Goal: Task Accomplishment & Management: Manage account settings

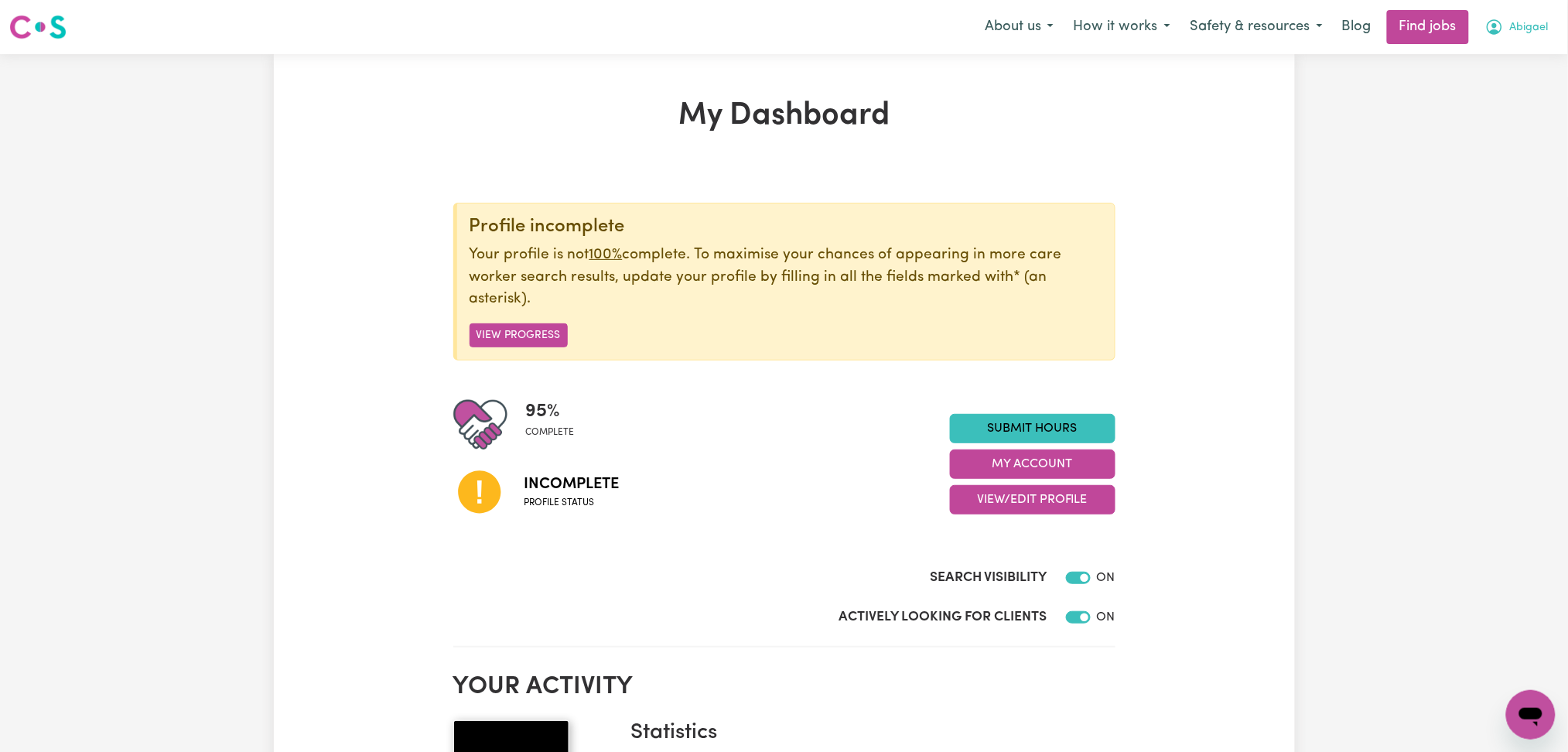
click at [1518, 30] on span "Abigael" at bounding box center [1530, 27] width 38 height 17
click at [1018, 486] on button "View/Edit Profile" at bounding box center [1033, 499] width 166 height 30
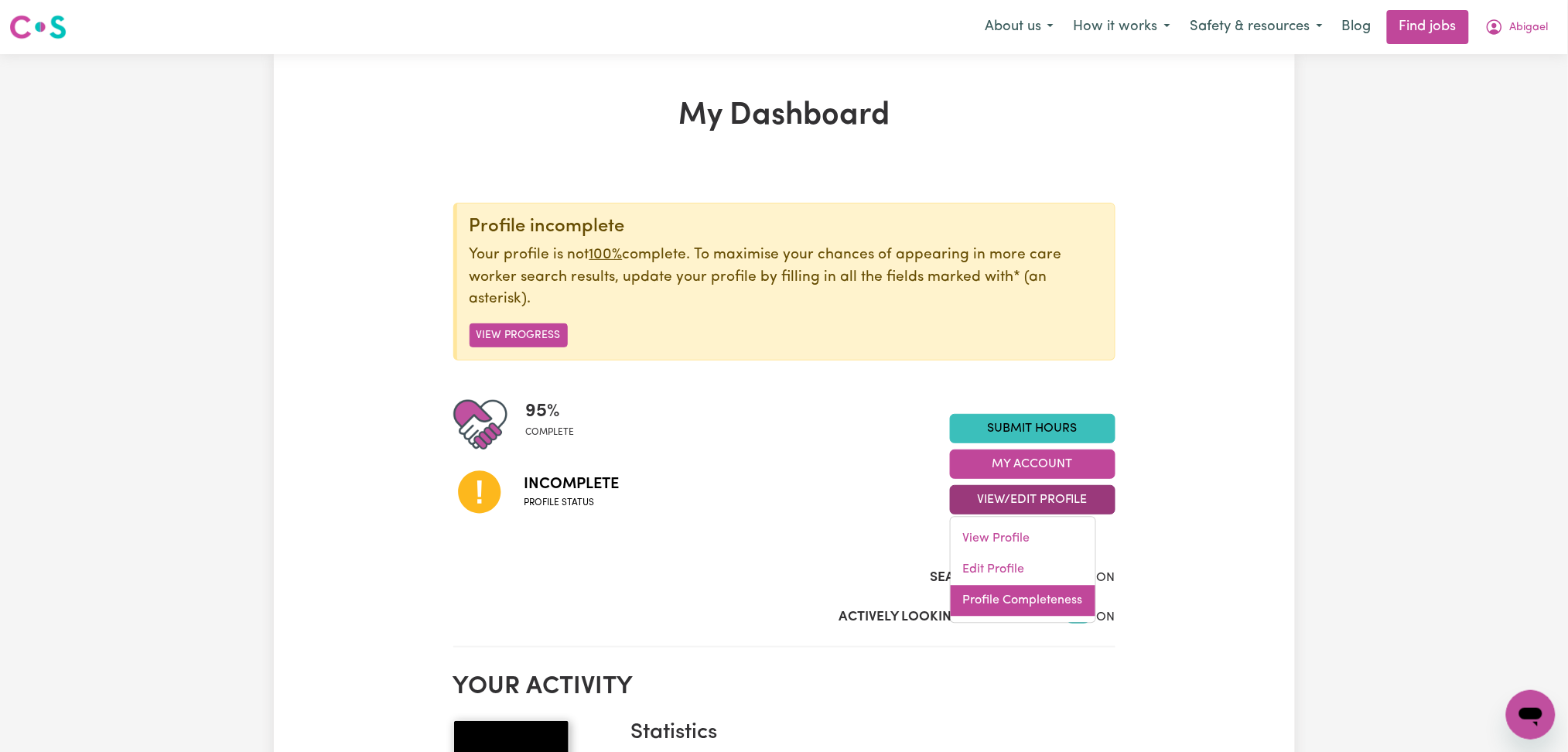
drag, startPoint x: 986, startPoint y: 594, endPoint x: 1127, endPoint y: 587, distance: 141.2
click at [986, 595] on link "Profile Completeness" at bounding box center [1023, 601] width 145 height 31
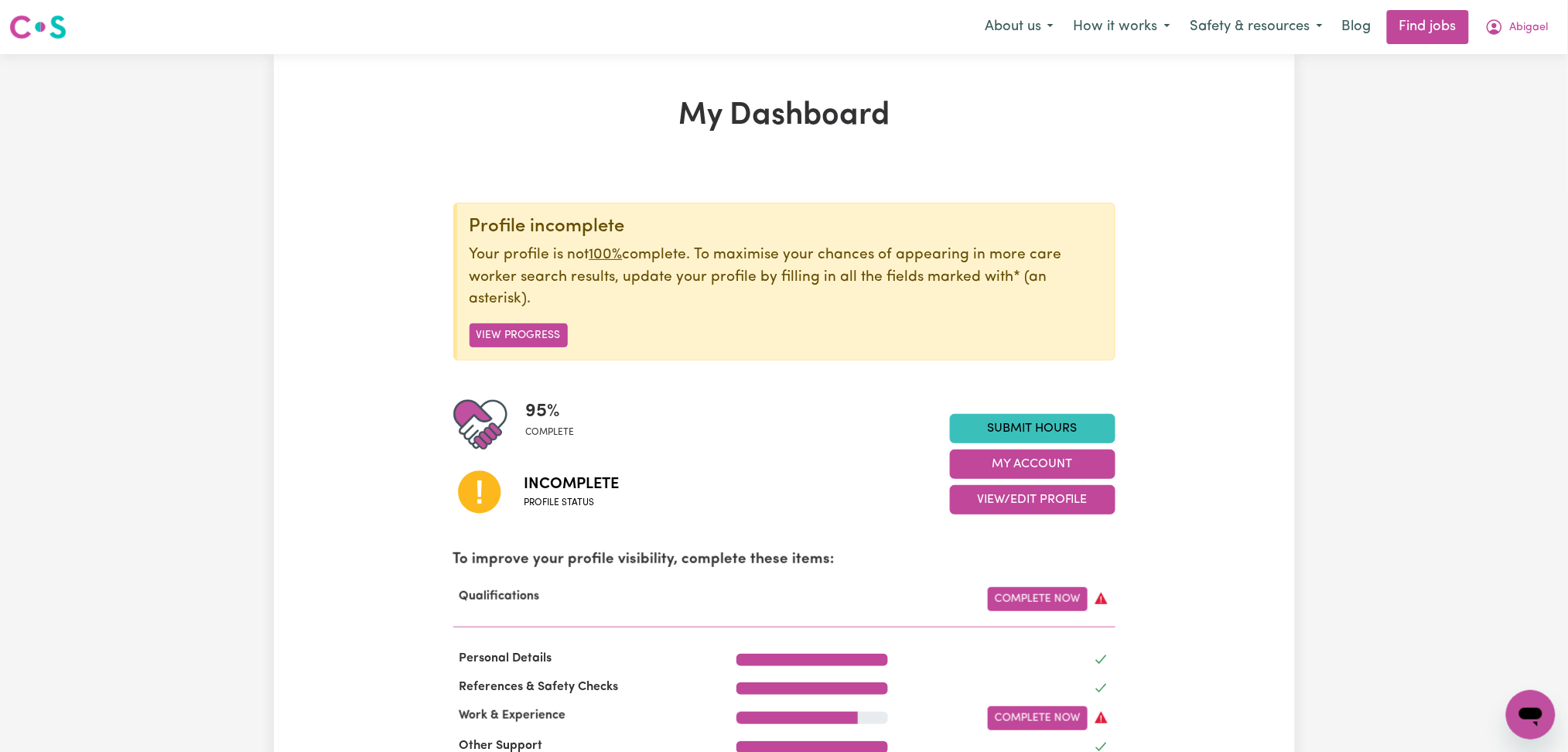
scroll to position [103, 0]
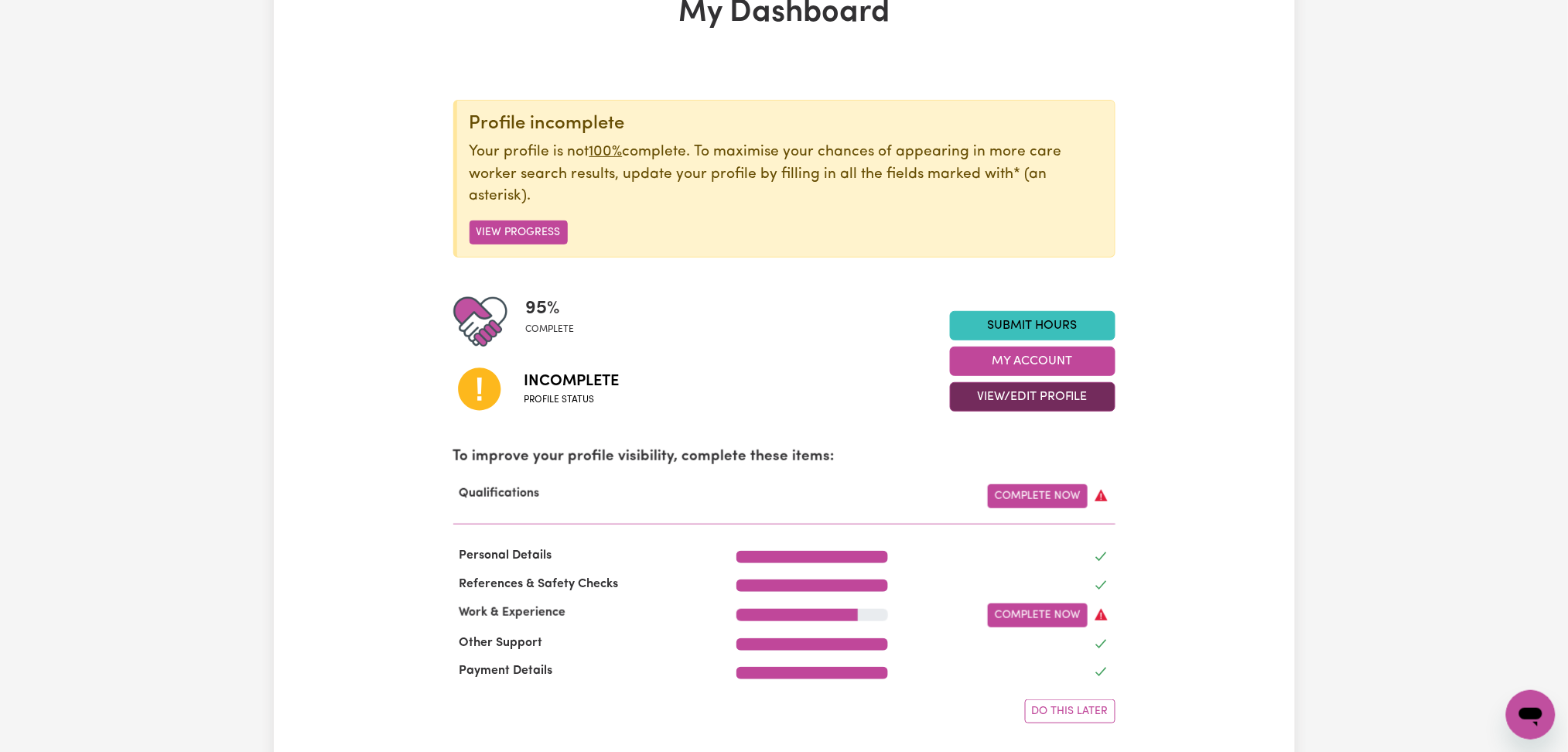
click at [1090, 394] on button "View/Edit Profile" at bounding box center [1033, 397] width 166 height 30
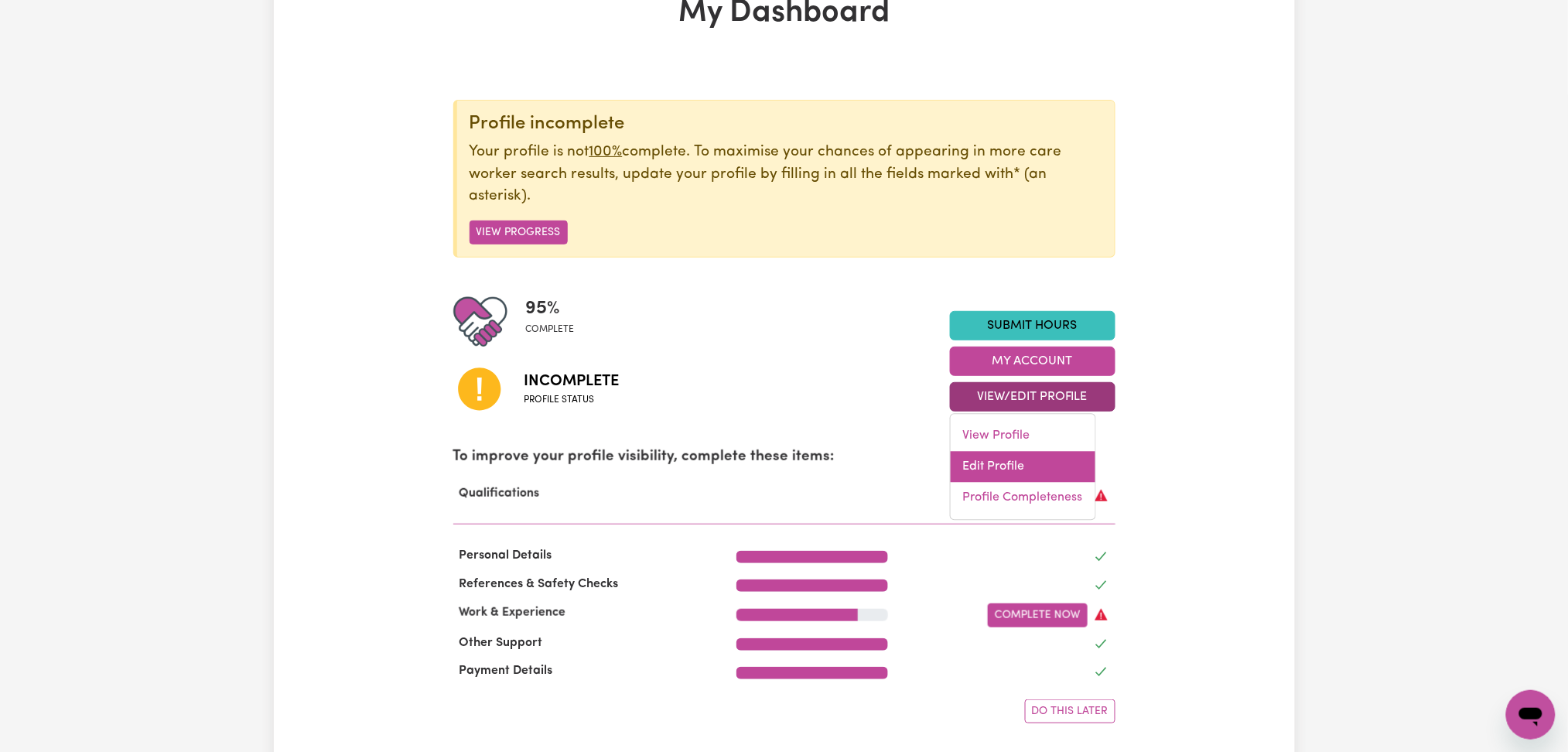
click at [998, 457] on link "Edit Profile" at bounding box center [1023, 467] width 145 height 31
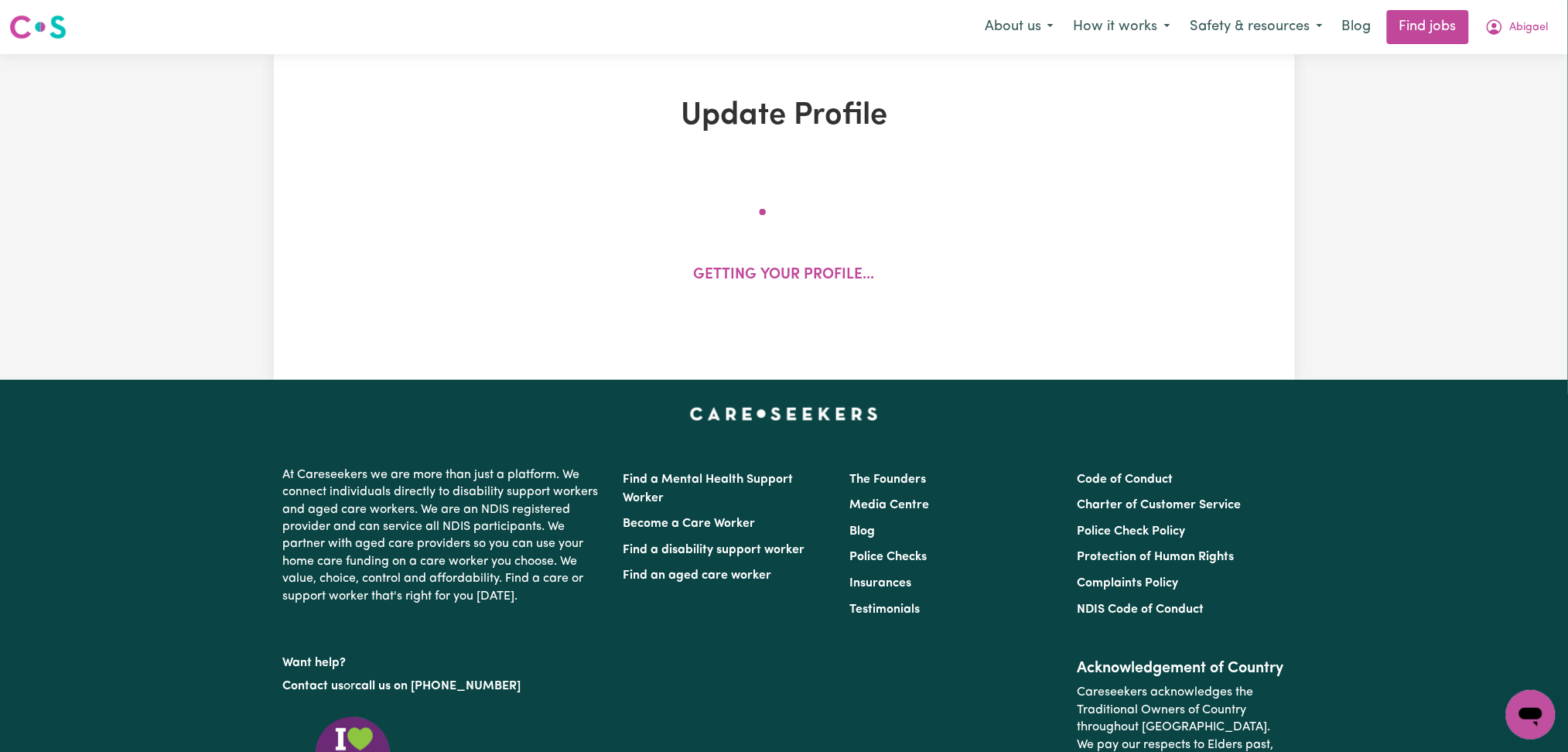
select select "[DEMOGRAPHIC_DATA]"
select select "Student Visa"
select select "Studying a healthcare related degree or qualification"
select select "40"
select select "46"
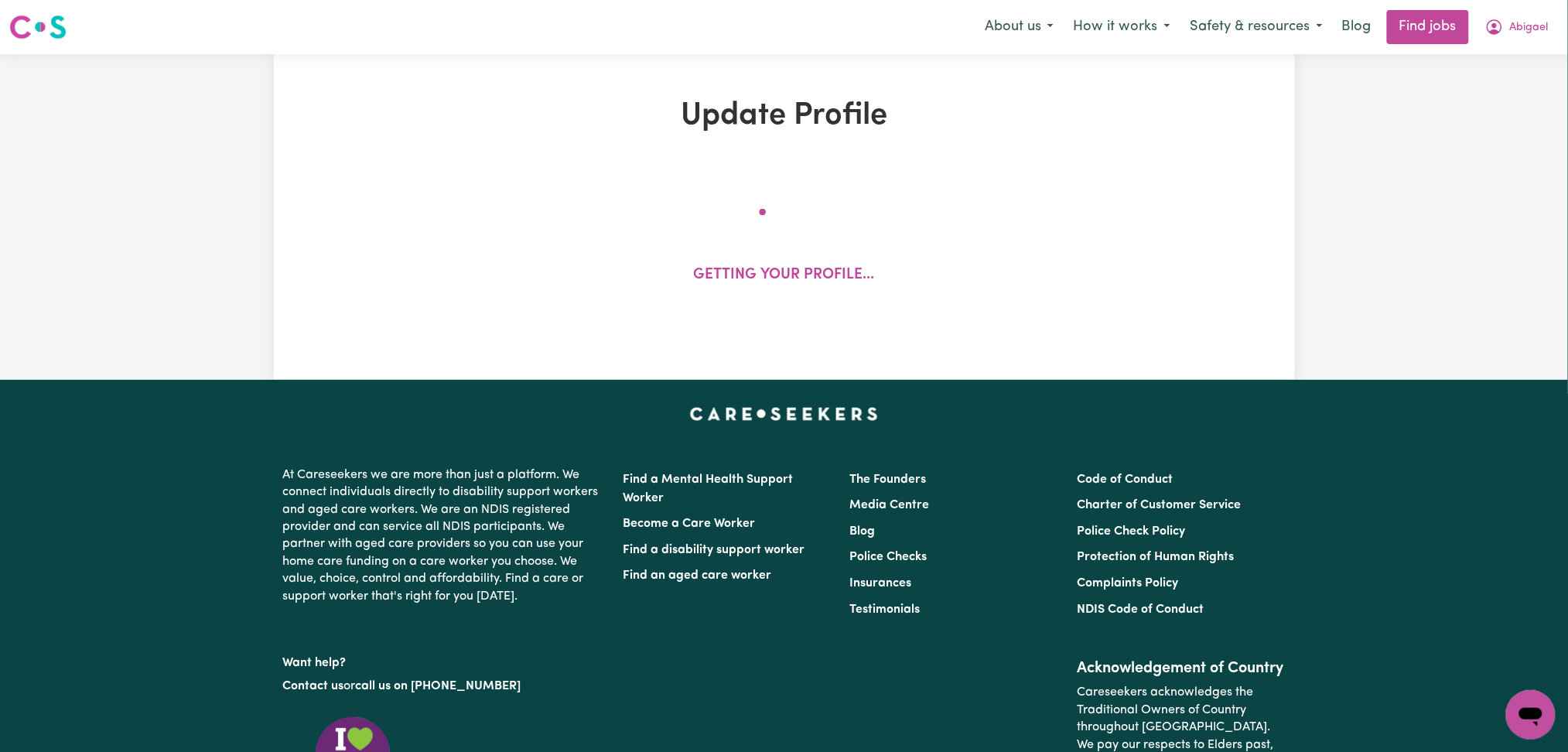
select select "56"
select select "48"
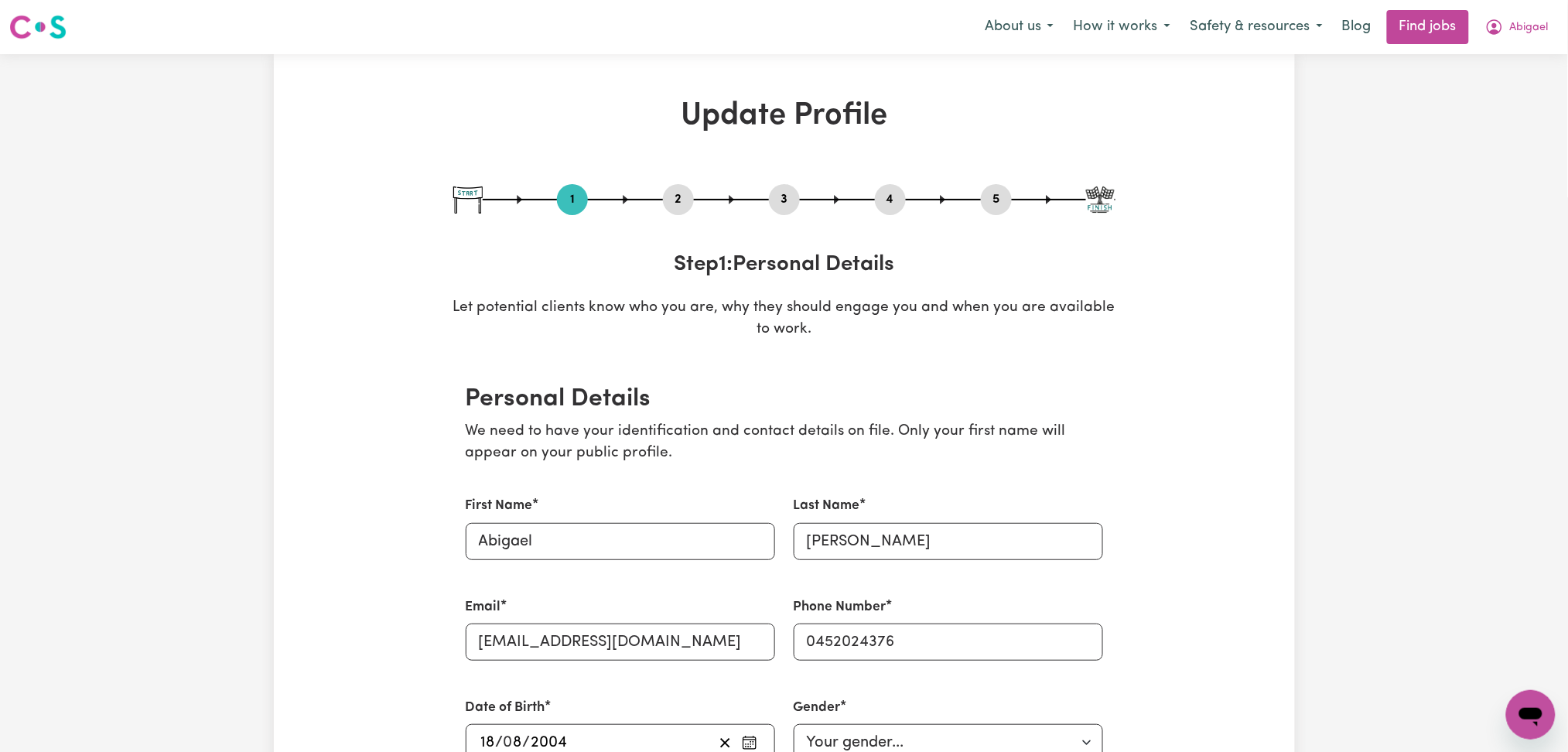
click at [675, 198] on button "2" at bounding box center [678, 200] width 31 height 20
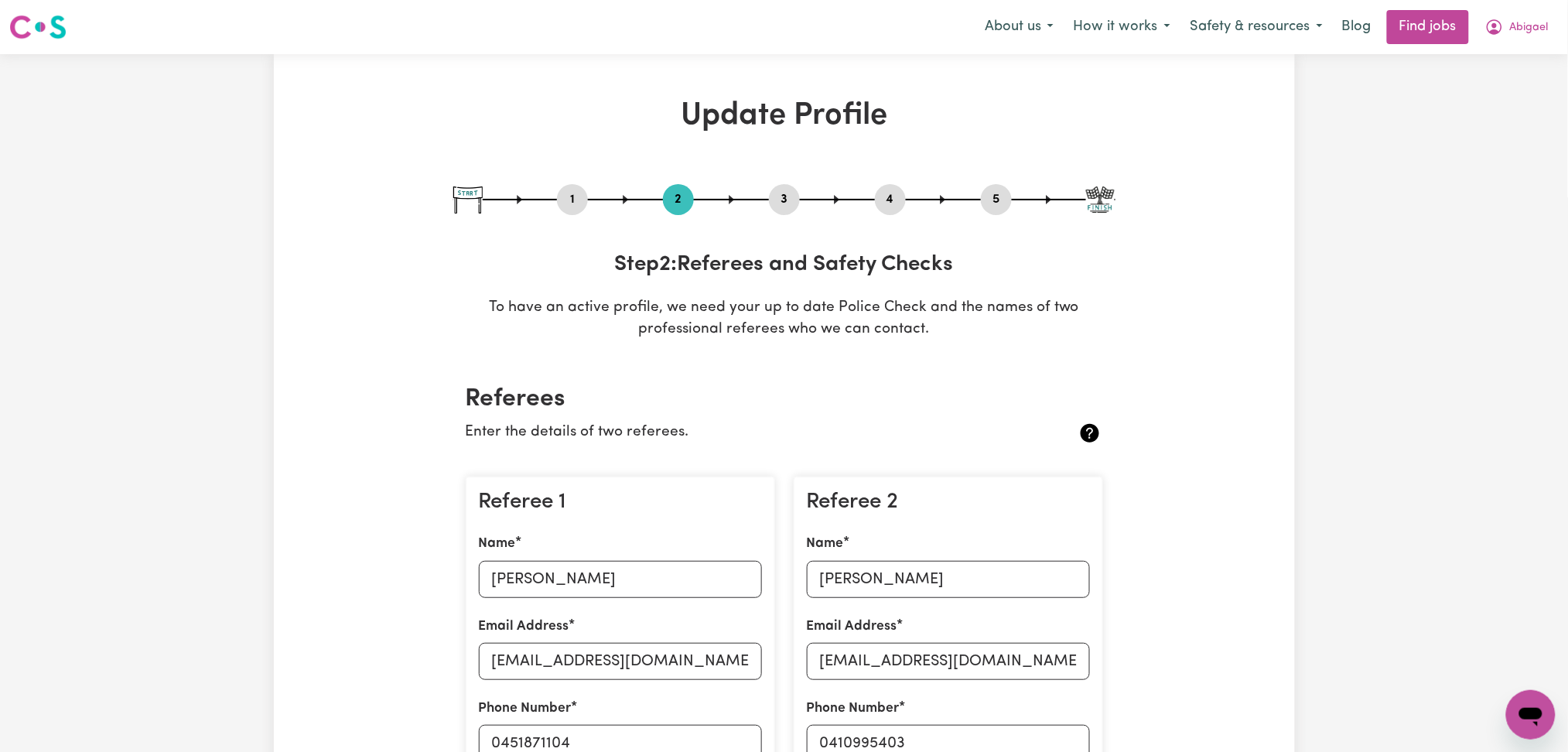
scroll to position [103, 0]
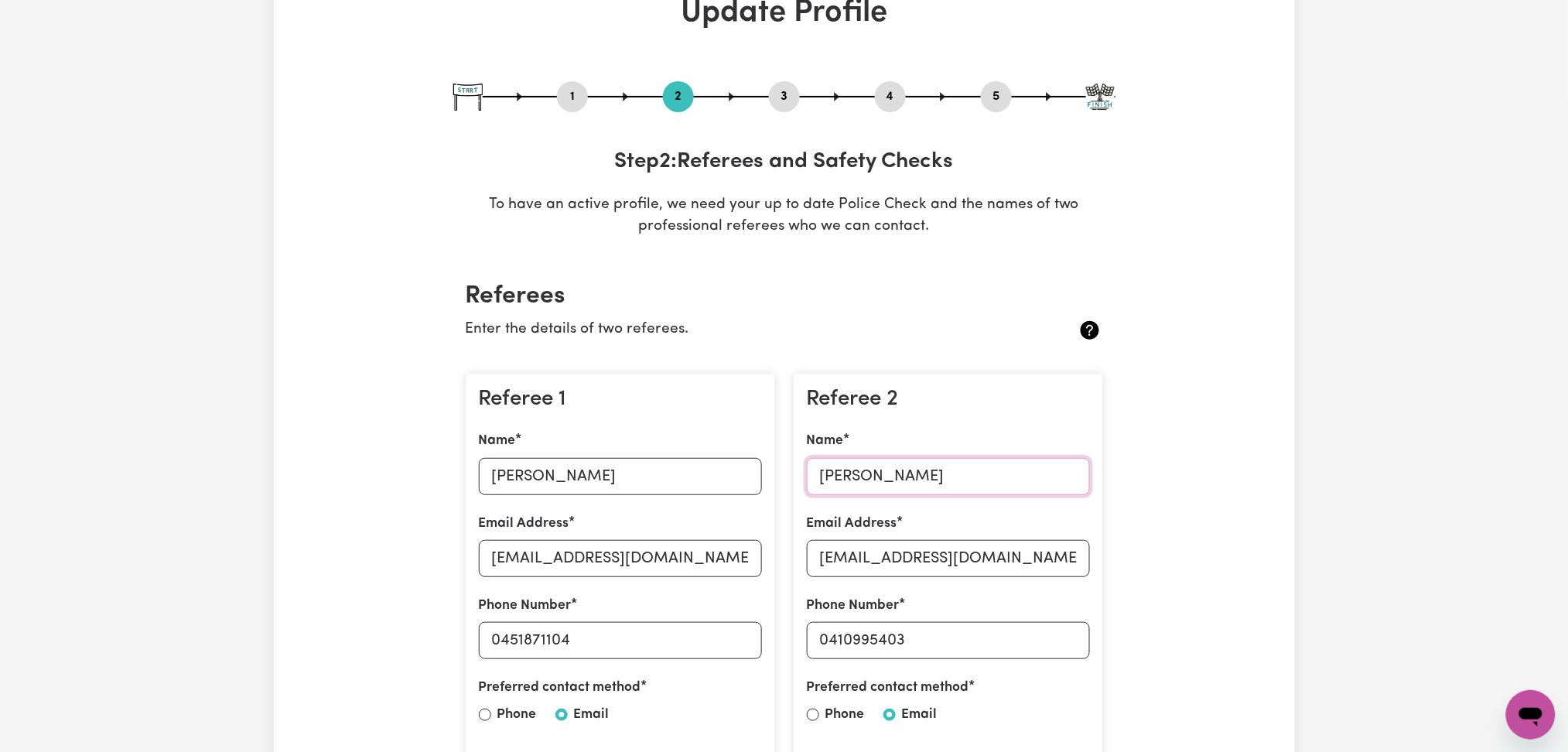
click at [867, 461] on input "[PERSON_NAME]" at bounding box center [948, 477] width 283 height 37
click at [942, 550] on input "[EMAIL_ADDRESS][DOMAIN_NAME]" at bounding box center [948, 559] width 283 height 37
drag, startPoint x: 828, startPoint y: 639, endPoint x: 967, endPoint y: 639, distance: 139.0
click at [967, 639] on input "0410995403" at bounding box center [948, 641] width 283 height 37
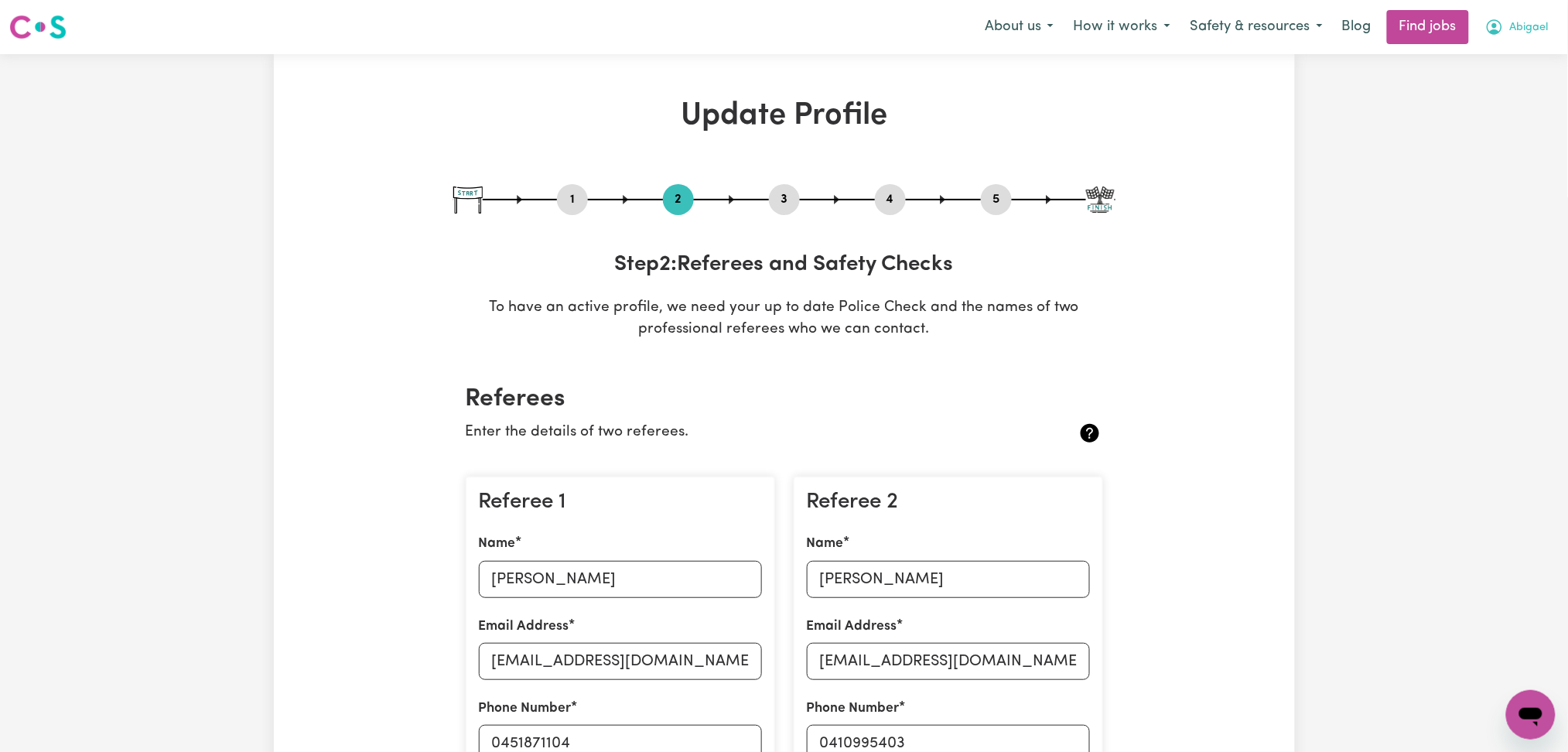
click at [1538, 24] on span "Abigael" at bounding box center [1530, 27] width 38 height 17
click at [1469, 115] on link "Logout" at bounding box center [1497, 118] width 123 height 30
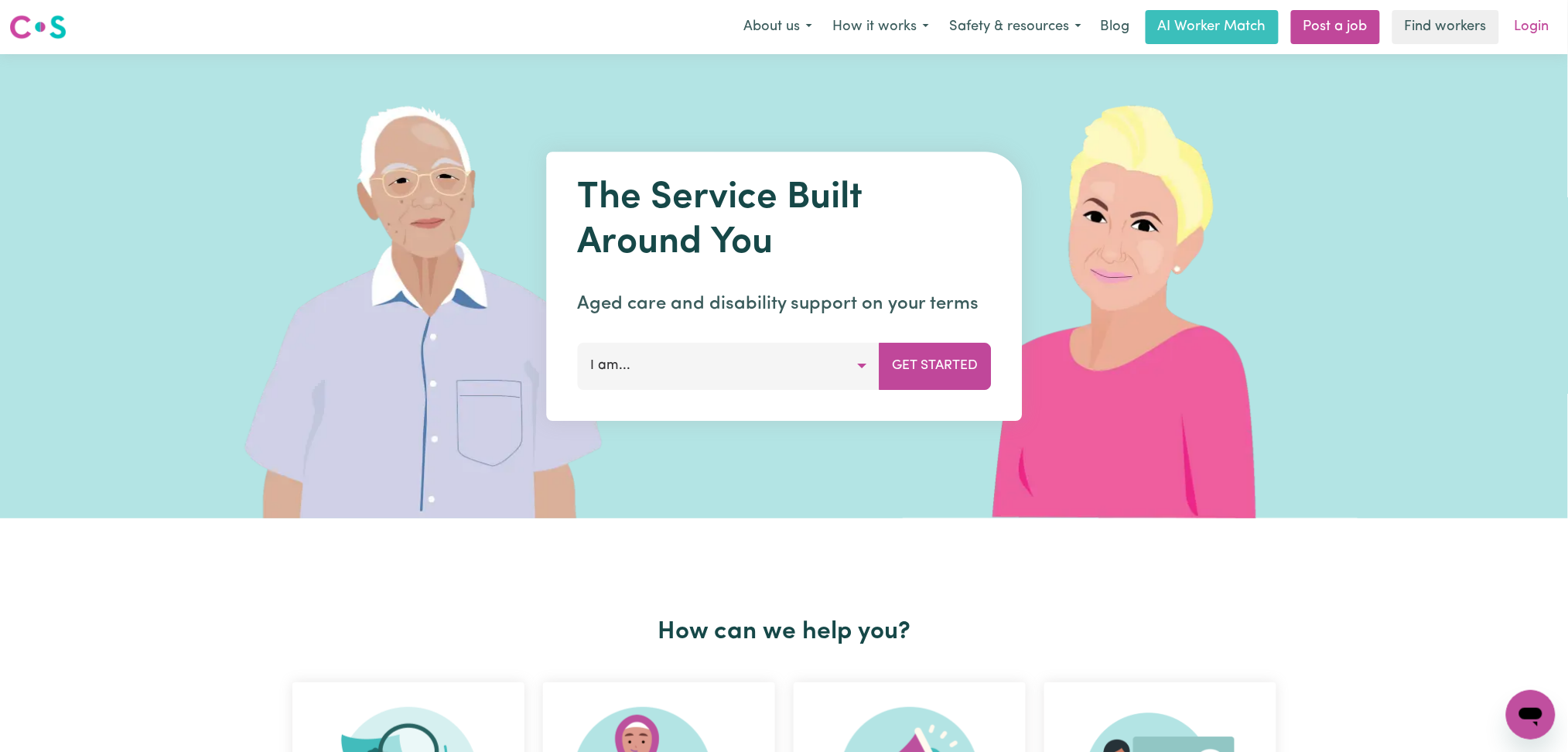
click at [1536, 34] on link "Login" at bounding box center [1532, 27] width 54 height 34
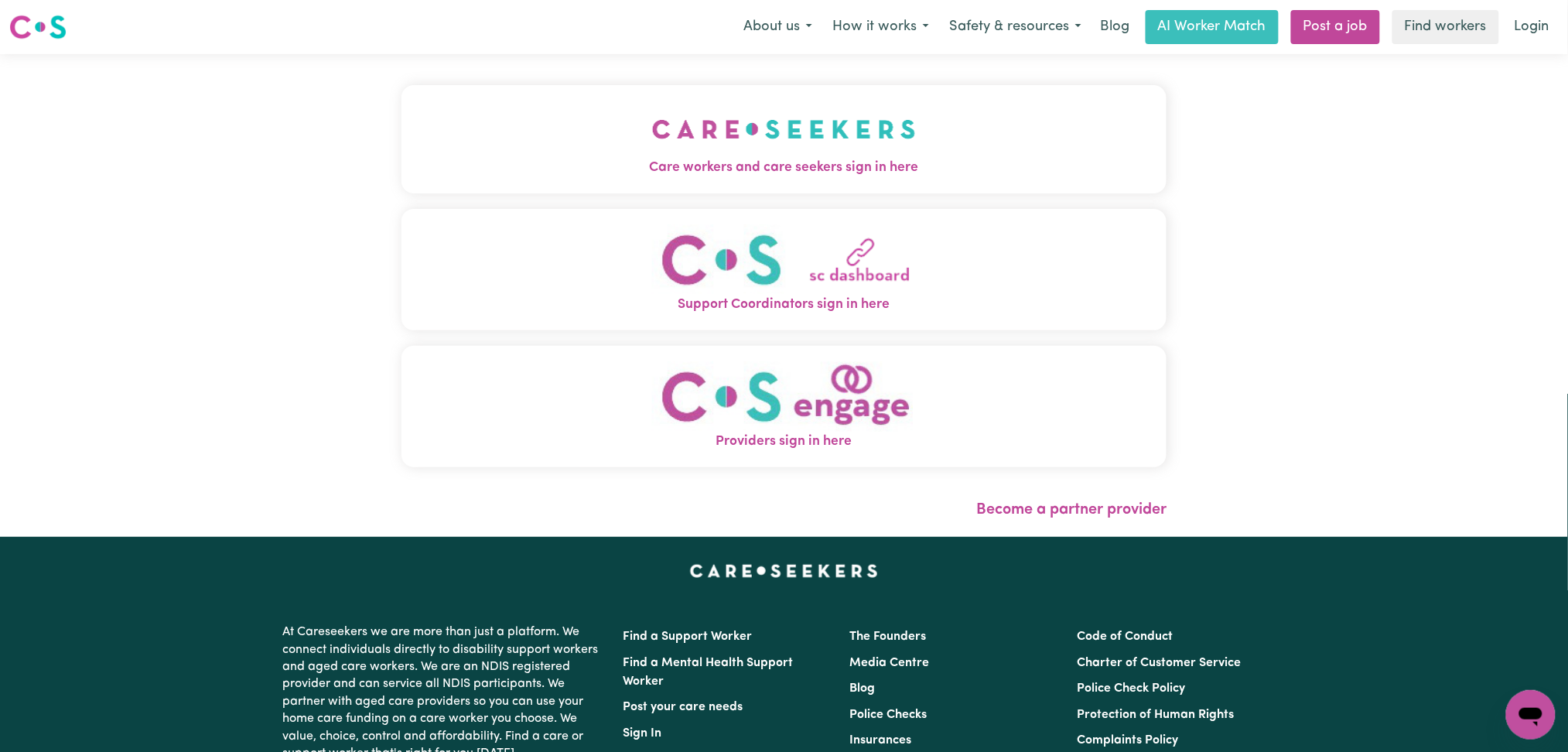
click at [820, 167] on div "Care workers and care seekers sign in here Support Coordinators sign in here Pr…" at bounding box center [784, 296] width 784 height 483
click at [711, 139] on img "Care workers and care seekers sign in here" at bounding box center [784, 129] width 264 height 57
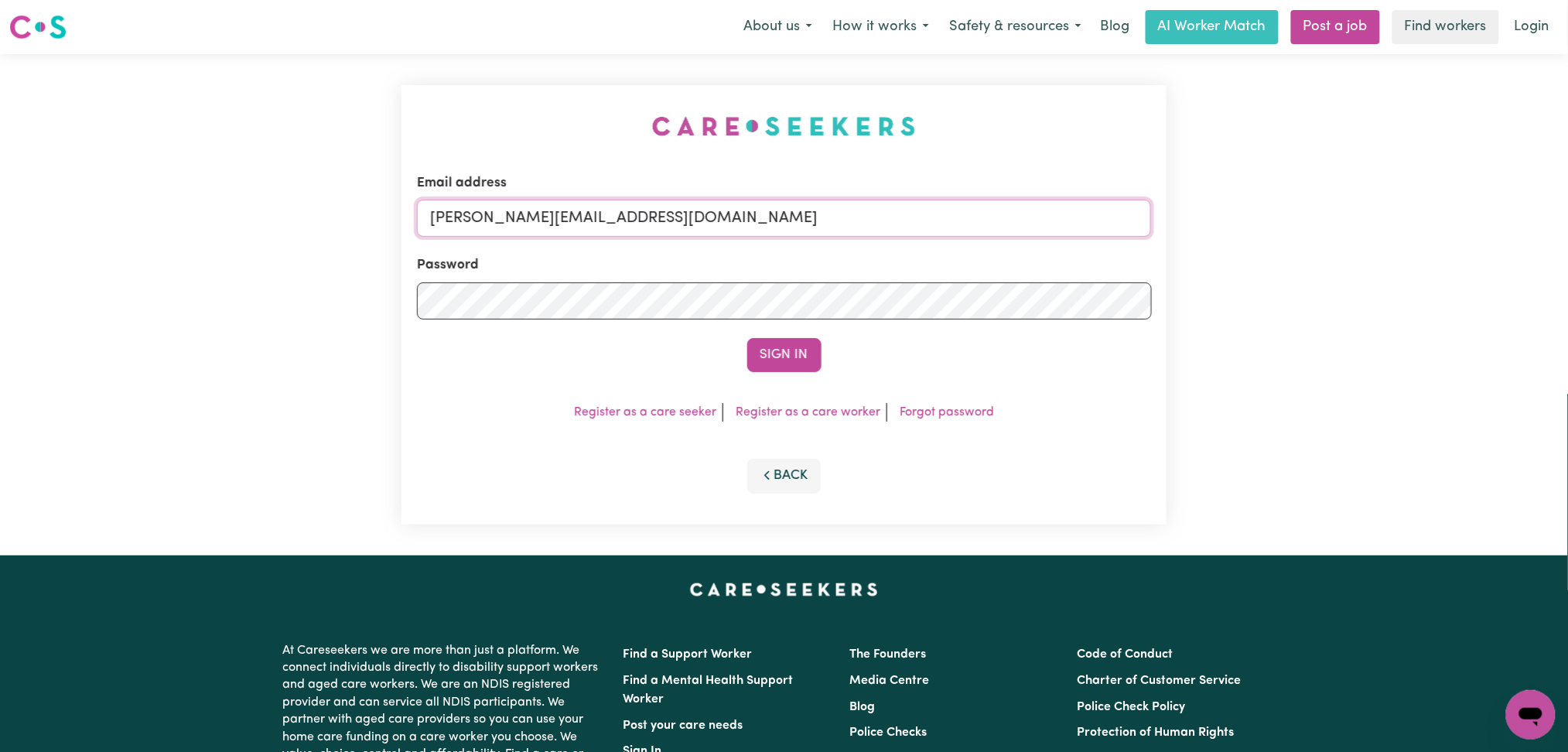
click at [611, 223] on input "[PERSON_NAME][EMAIL_ADDRESS][DOMAIN_NAME]" at bounding box center [784, 218] width 735 height 37
drag, startPoint x: 512, startPoint y: 213, endPoint x: 954, endPoint y: 213, distance: 442.0
click at [954, 213] on input "Superuser~[EMAIL_ADDRESS][DOMAIN_NAME]" at bounding box center [784, 218] width 735 height 37
type input "Superuser~[EMAIL_ADDRESS][DOMAIN_NAME]"
click at [797, 356] on button "Sign In" at bounding box center [784, 355] width 75 height 34
